Goal: Task Accomplishment & Management: Complete application form

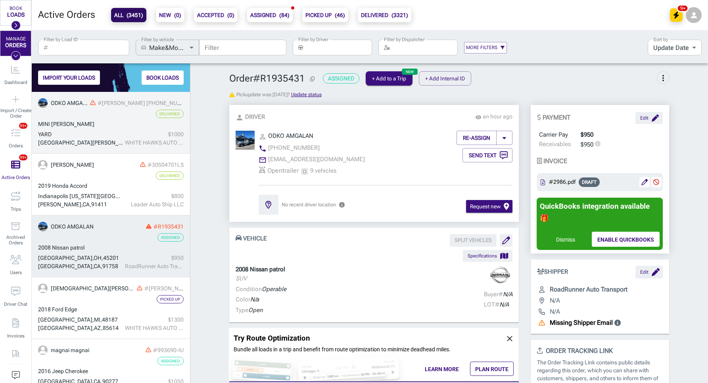
scroll to position [291, 158]
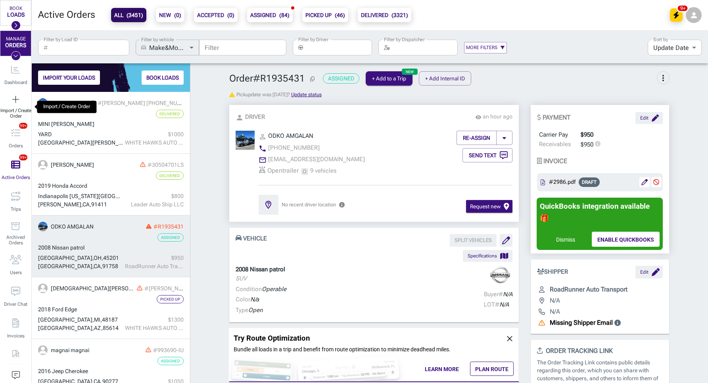
click at [11, 109] on span "Import / Create Order" at bounding box center [15, 113] width 31 height 11
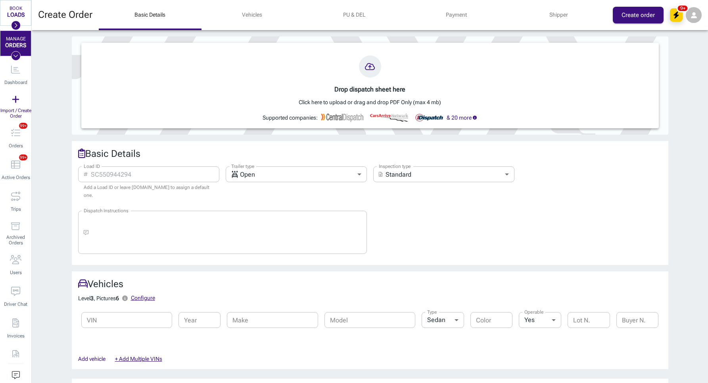
click at [390, 69] on div at bounding box center [370, 66] width 564 height 22
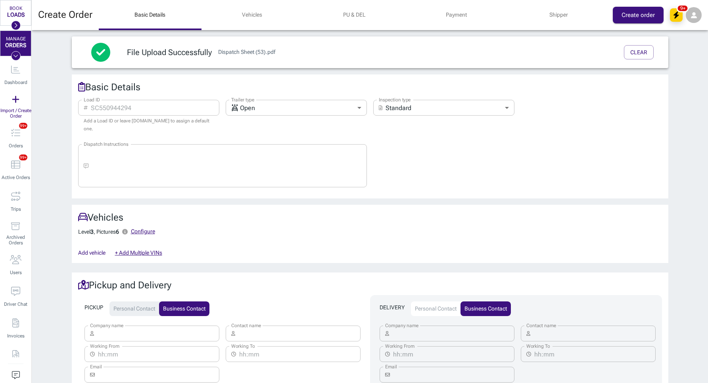
type input "[PERSON_NAME]"
type textarea "MUST CALL [PERSON_NAME] AT [PHONE_NUMBER] FOR COMPANY CONTACT MUST CALL 1 DAY P…"
type input "[PERSON_NAME]"
type input "[PHONE_NUMBER]"
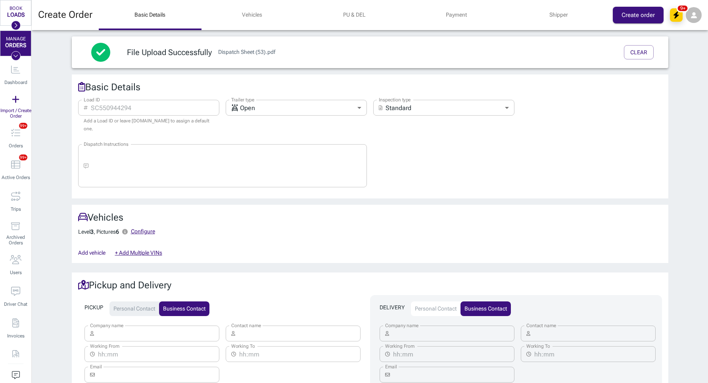
type input "[STREET_ADDRESS]"
type input "48221"
type input "[PERSON_NAME]"
type input "[PHONE_NUMBER]"
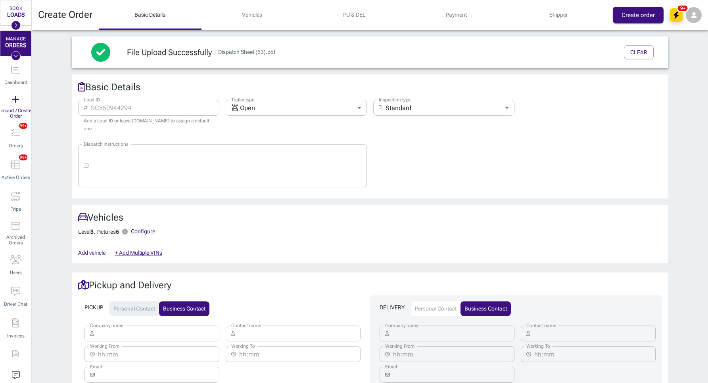
type input "[STREET_ADDRESS]"
type input "90017"
type input "1,200"
type input "cod"
type input "Southern Base Dispatch Services"
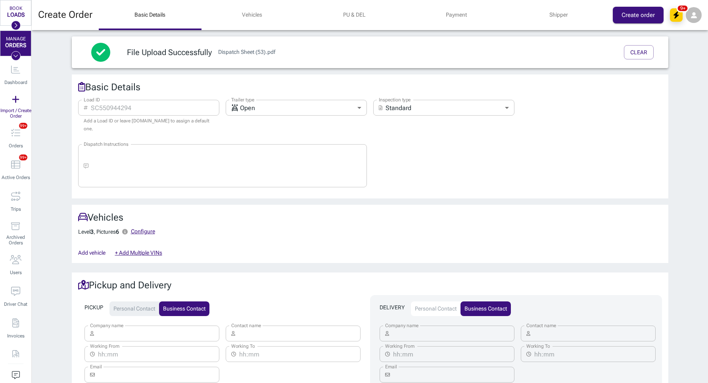
type input "[PERSON_NAME]"
type input "[EMAIL_ADDRESS][DOMAIN_NAME]"
type input "[PHONE_NUMBER]"
type input "PO Box 184, [PERSON_NAME], KS"
type input "67003"
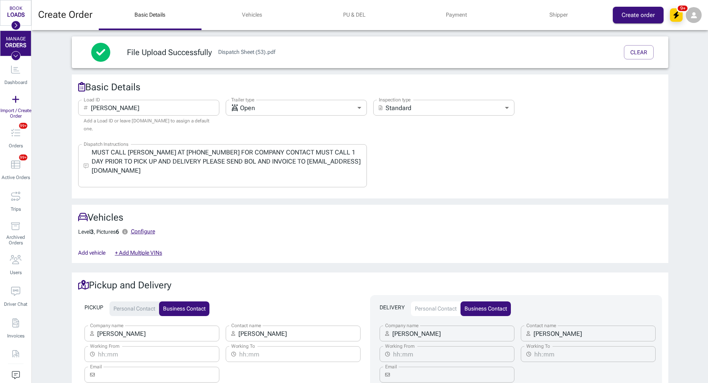
type input "[DATE] – MM/DD/YYYY"
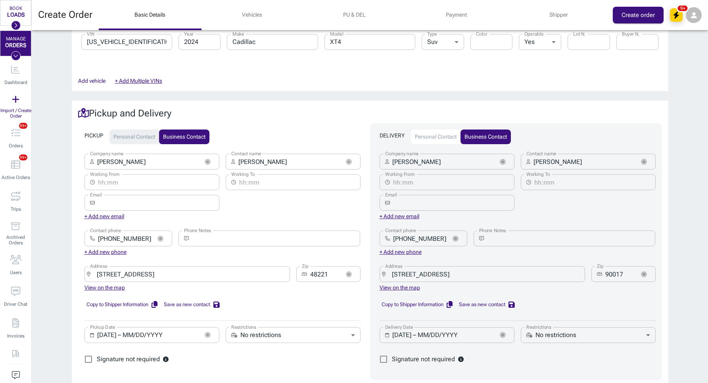
scroll to position [207, 0]
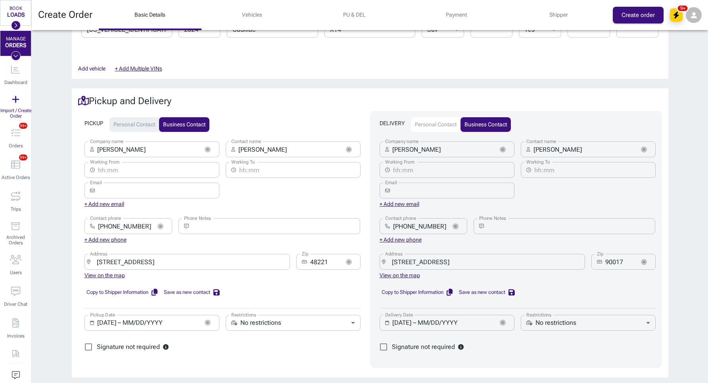
click at [206, 149] on icon "button" at bounding box center [208, 150] width 6 height 6
click at [502, 149] on icon "button" at bounding box center [502, 150] width 2 height 2
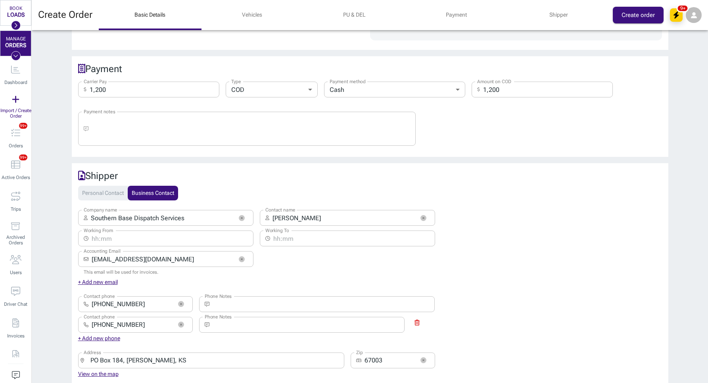
scroll to position [564, 0]
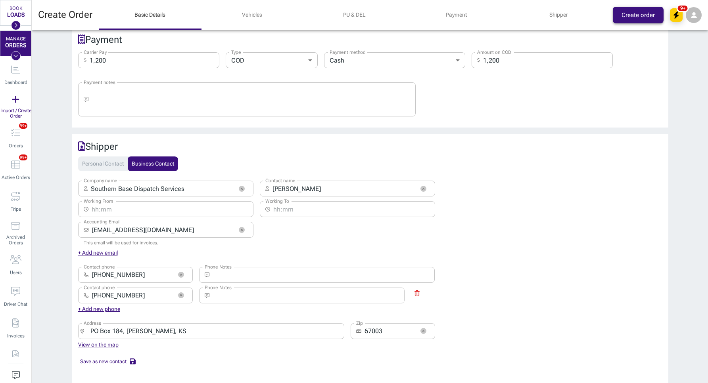
click at [618, 17] on button "Create order" at bounding box center [637, 15] width 51 height 17
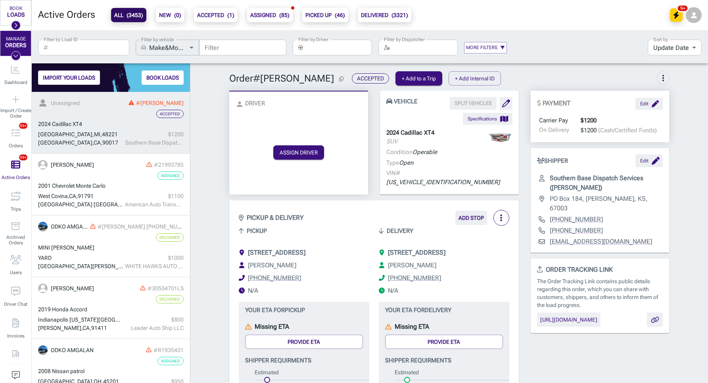
scroll to position [0, 0]
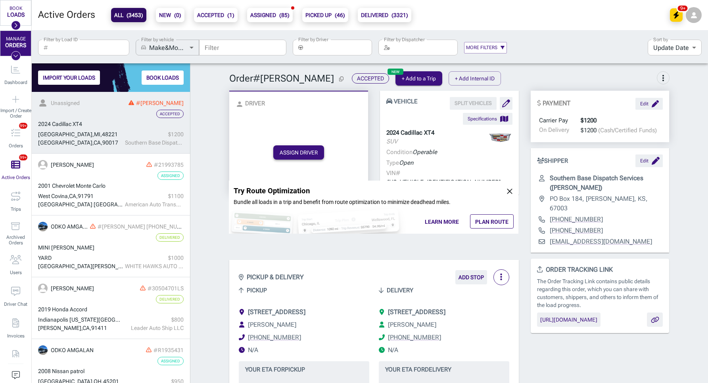
click at [293, 145] on button "ASSIGN DRIVER" at bounding box center [298, 152] width 51 height 14
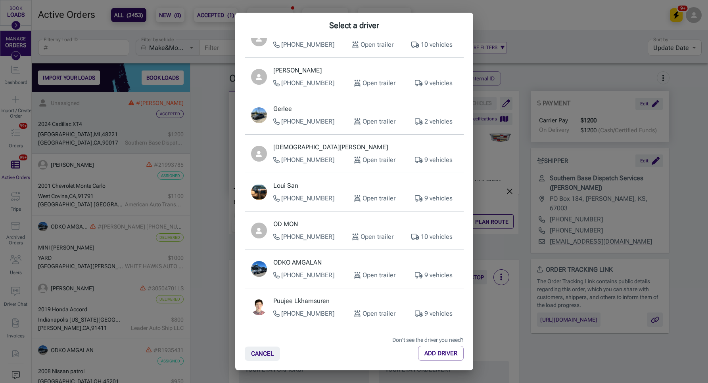
scroll to position [116, 0]
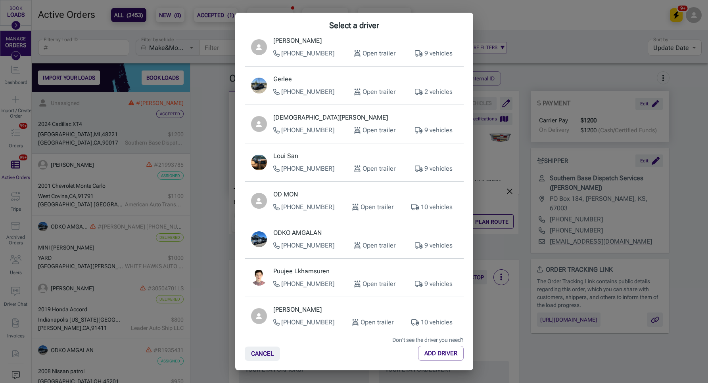
click at [310, 246] on p "[PHONE_NUMBER]" at bounding box center [303, 246] width 61 height 10
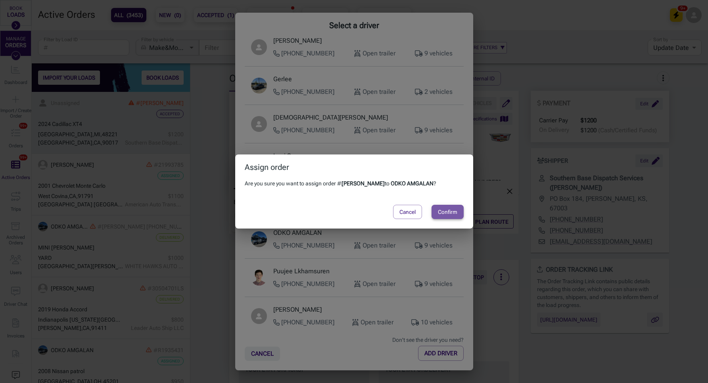
click at [441, 210] on button "Confirm" at bounding box center [447, 212] width 32 height 14
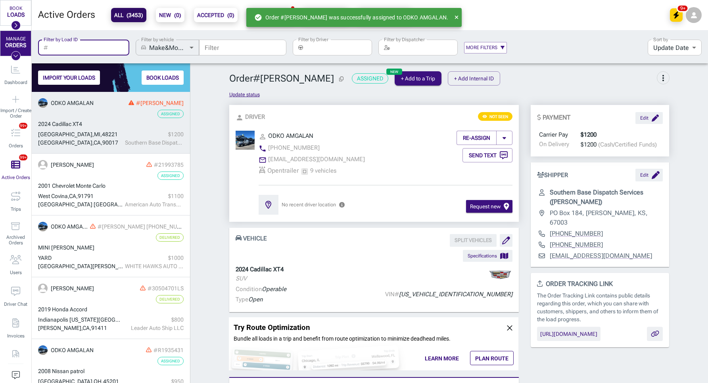
click at [90, 52] on input "Filter by Load ID" at bounding box center [90, 48] width 78 height 16
paste input "3264"
type input "3264"
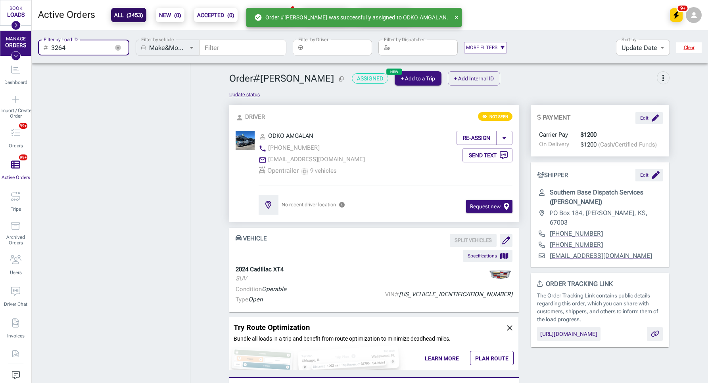
scroll to position [320, 158]
